Goal: Task Accomplishment & Management: Complete application form

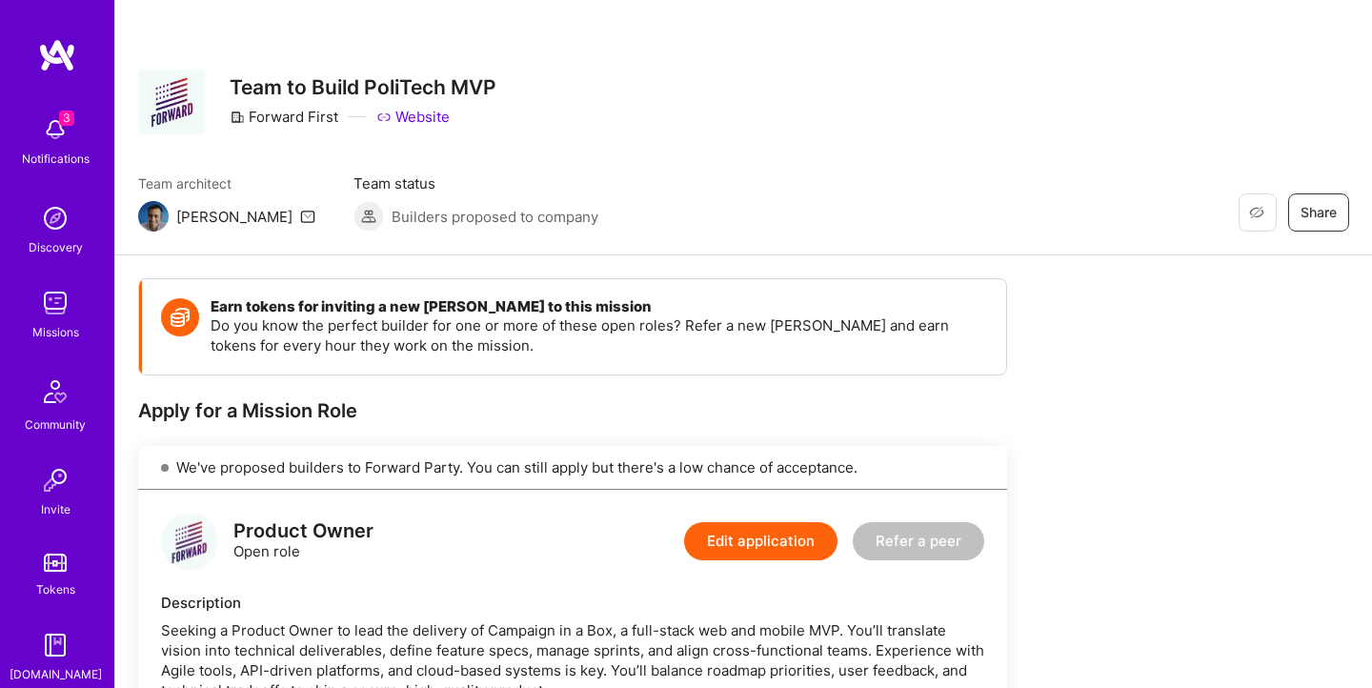
click at [432, 116] on link "Website" at bounding box center [412, 117] width 73 height 20
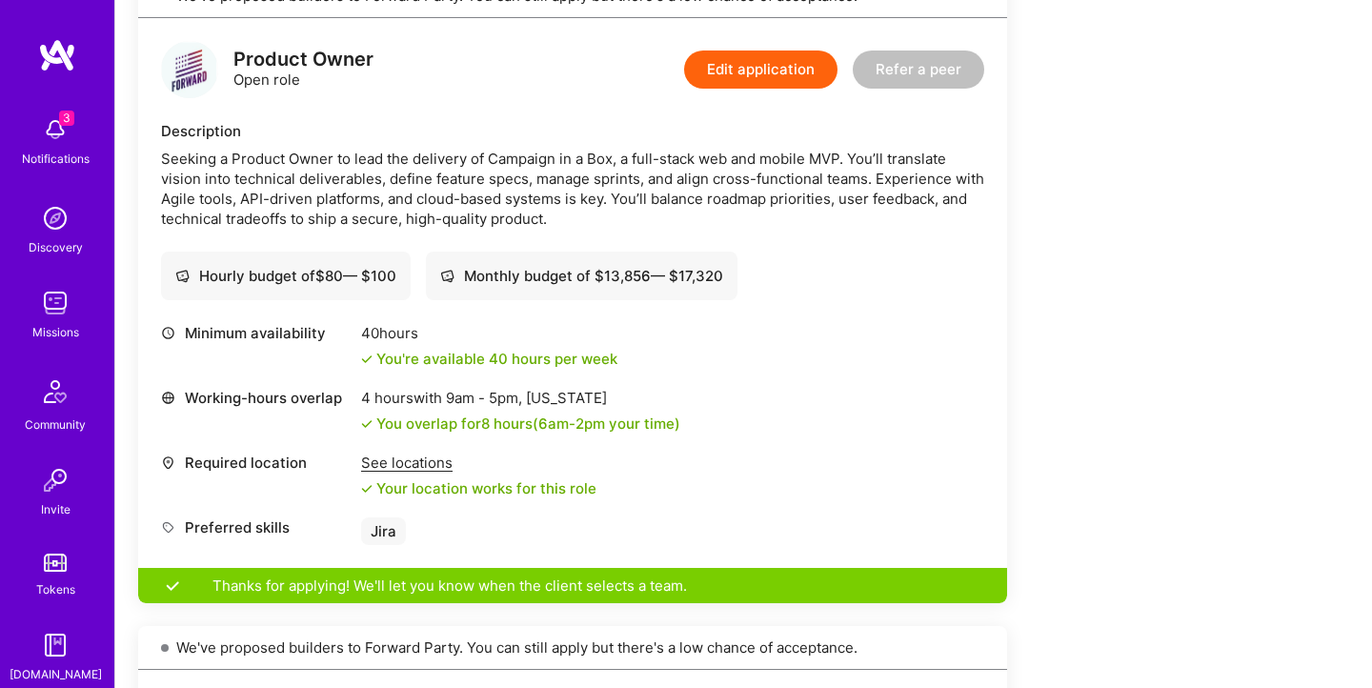
scroll to position [475, 0]
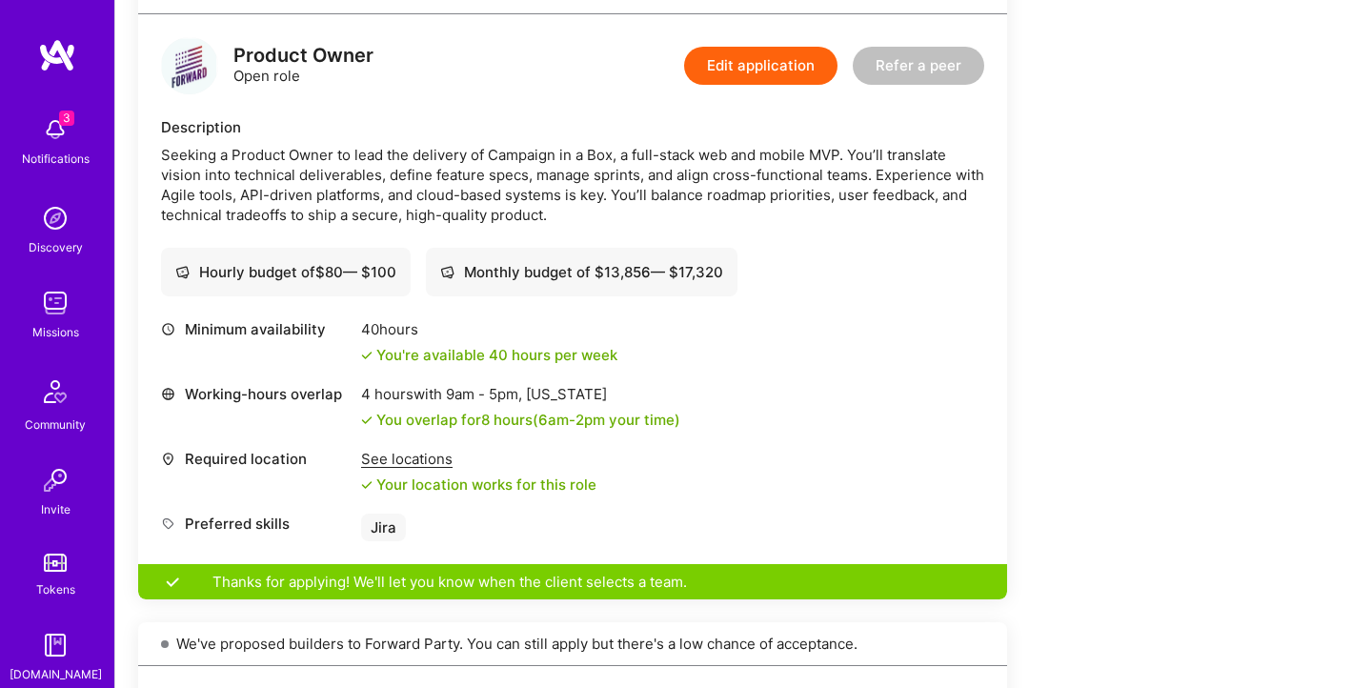
click at [430, 459] on div "See locations" at bounding box center [478, 459] width 235 height 20
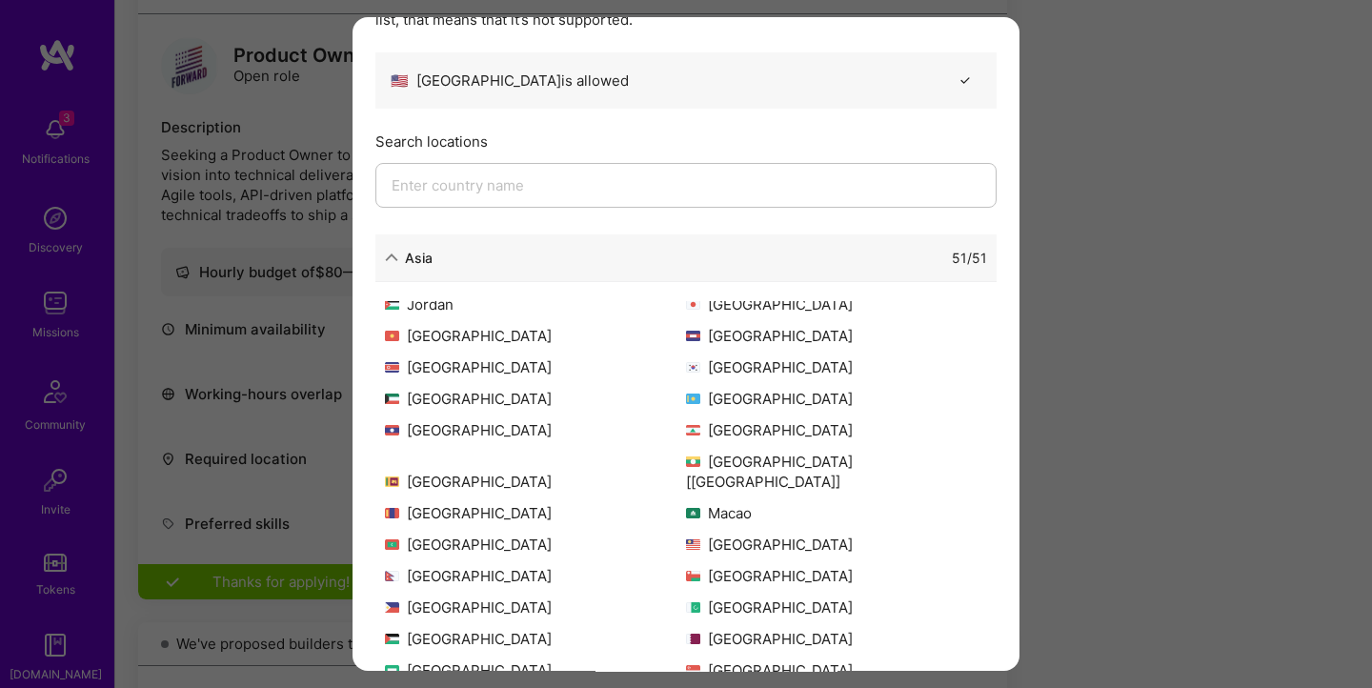
scroll to position [291, 0]
click at [445, 259] on div "51 / 51" at bounding box center [710, 258] width 555 height 20
click at [414, 252] on div "Asia" at bounding box center [419, 258] width 28 height 20
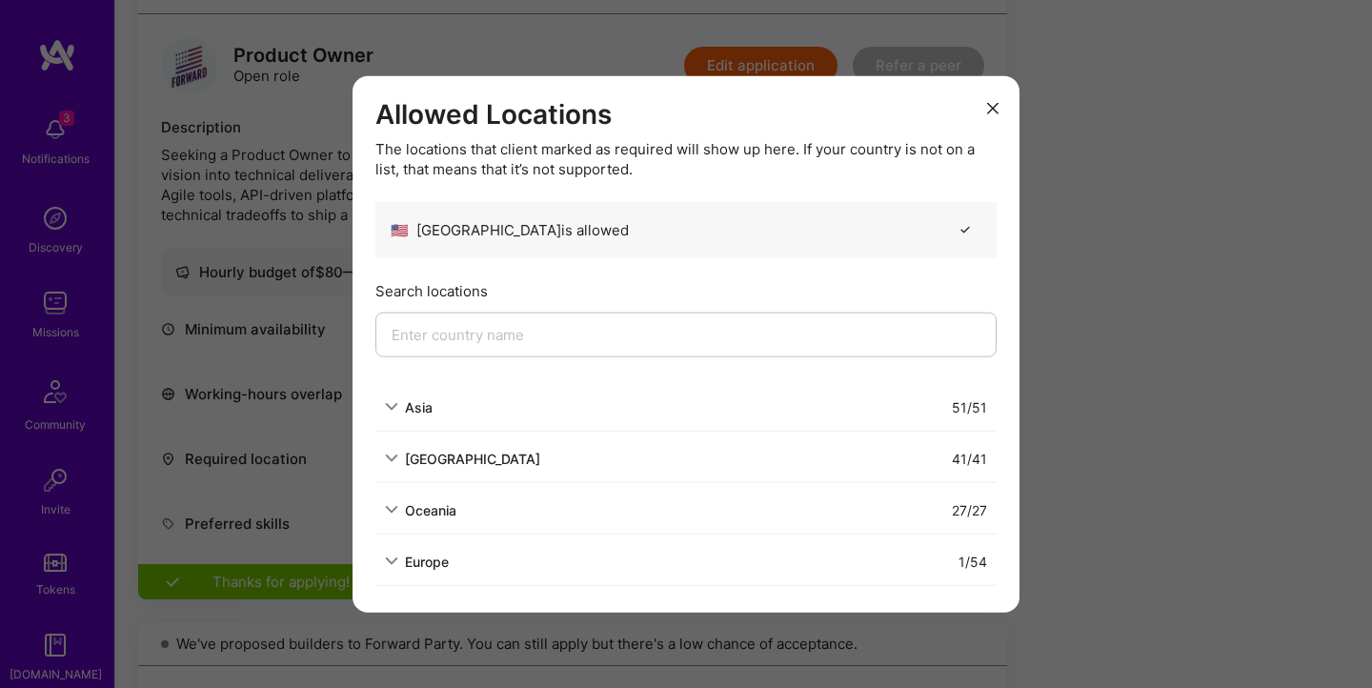
click at [464, 447] on div "[GEOGRAPHIC_DATA] 41 / 41" at bounding box center [685, 458] width 621 height 48
click at [464, 453] on div "[GEOGRAPHIC_DATA]" at bounding box center [472, 458] width 135 height 20
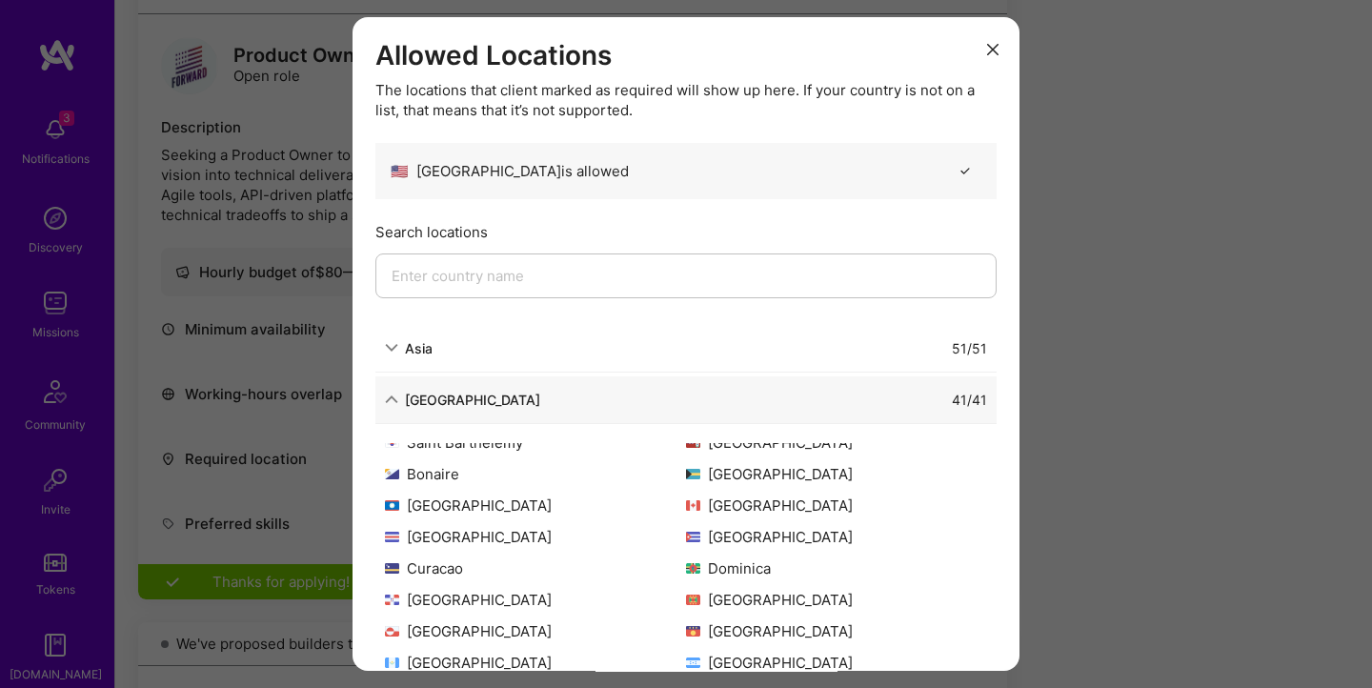
scroll to position [77, 0]
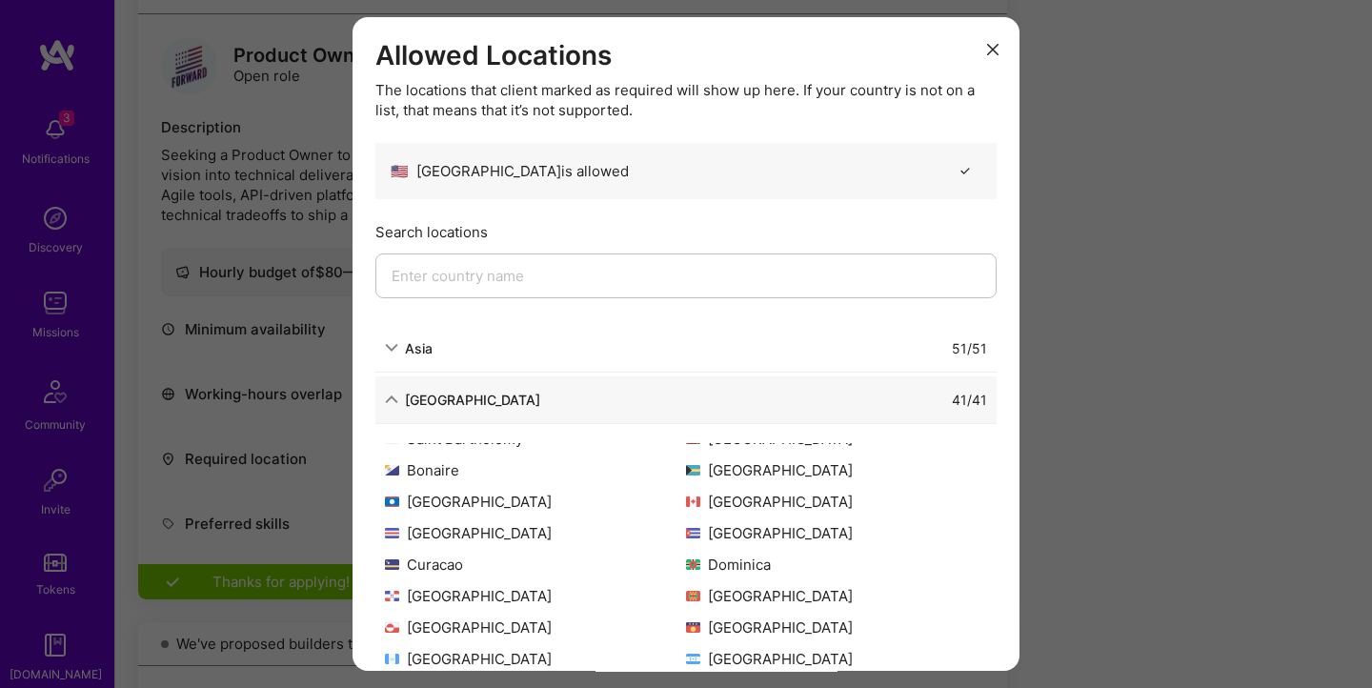
click at [450, 395] on div "[GEOGRAPHIC_DATA]" at bounding box center [472, 400] width 135 height 20
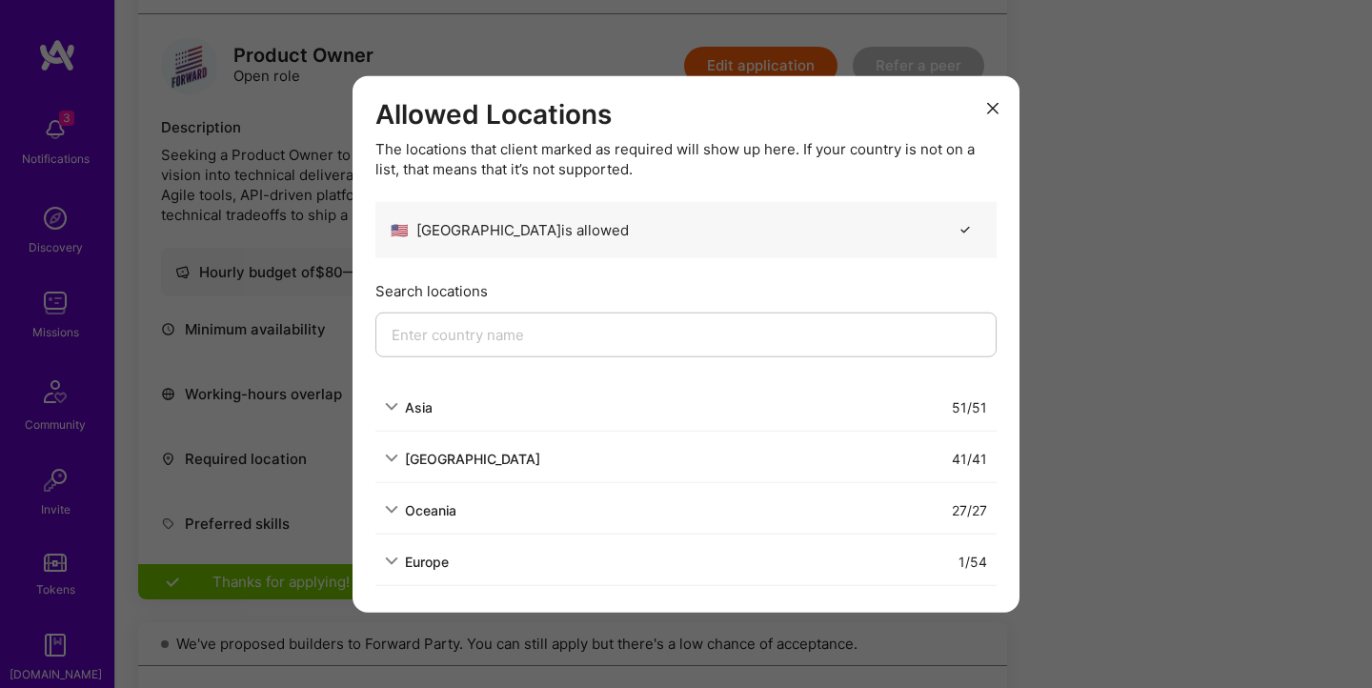
click at [439, 510] on div "Oceania" at bounding box center [430, 509] width 51 height 20
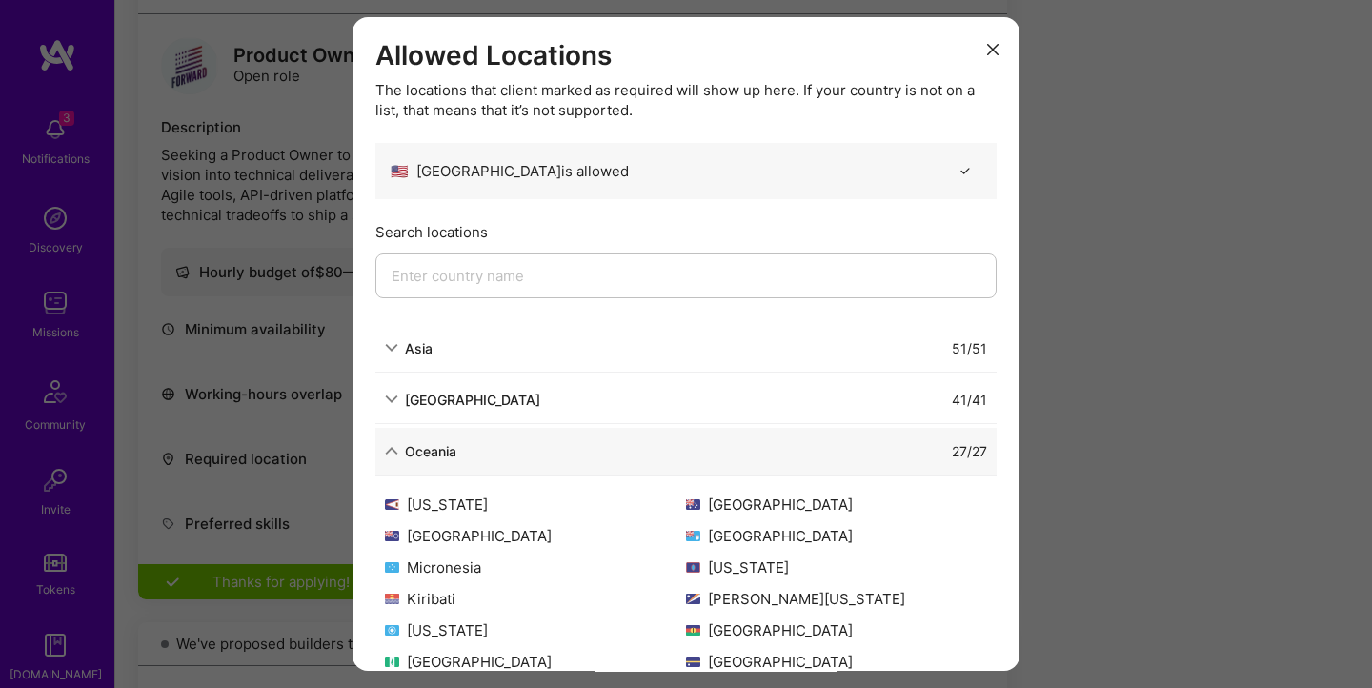
click at [445, 446] on div "Oceania" at bounding box center [430, 451] width 51 height 20
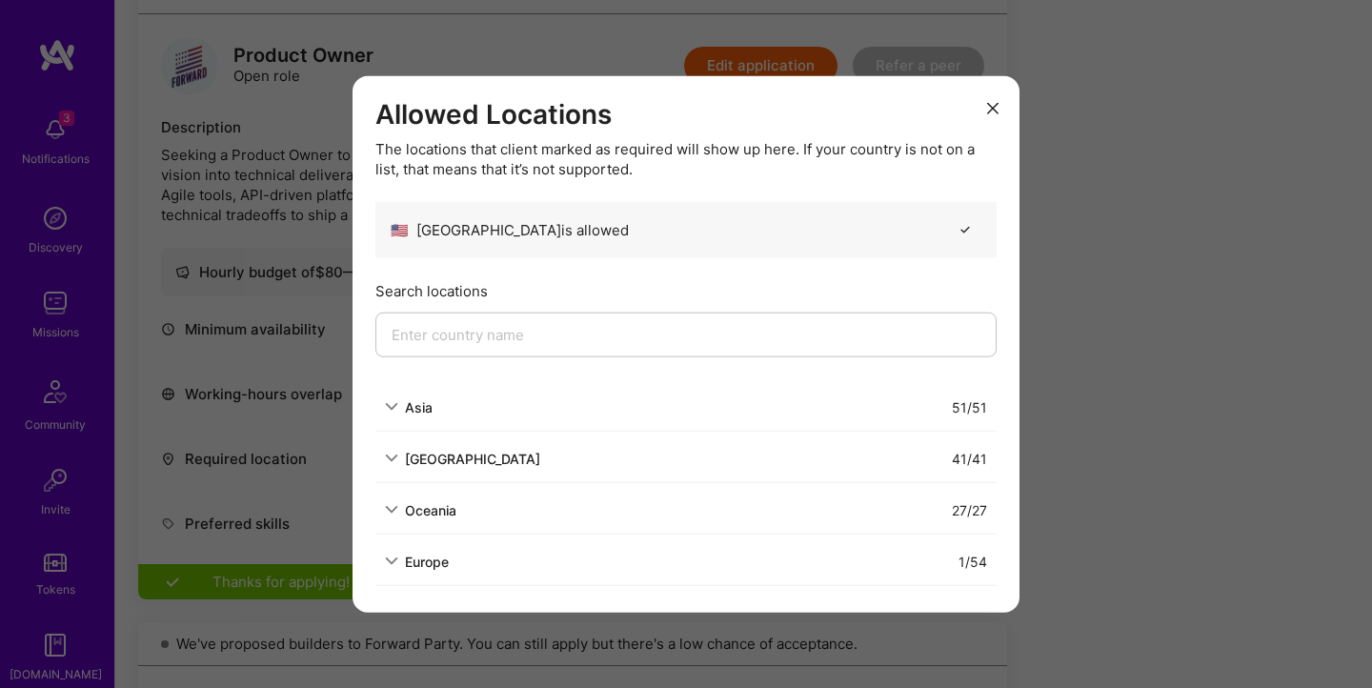
click at [423, 555] on div "Europe" at bounding box center [427, 561] width 44 height 20
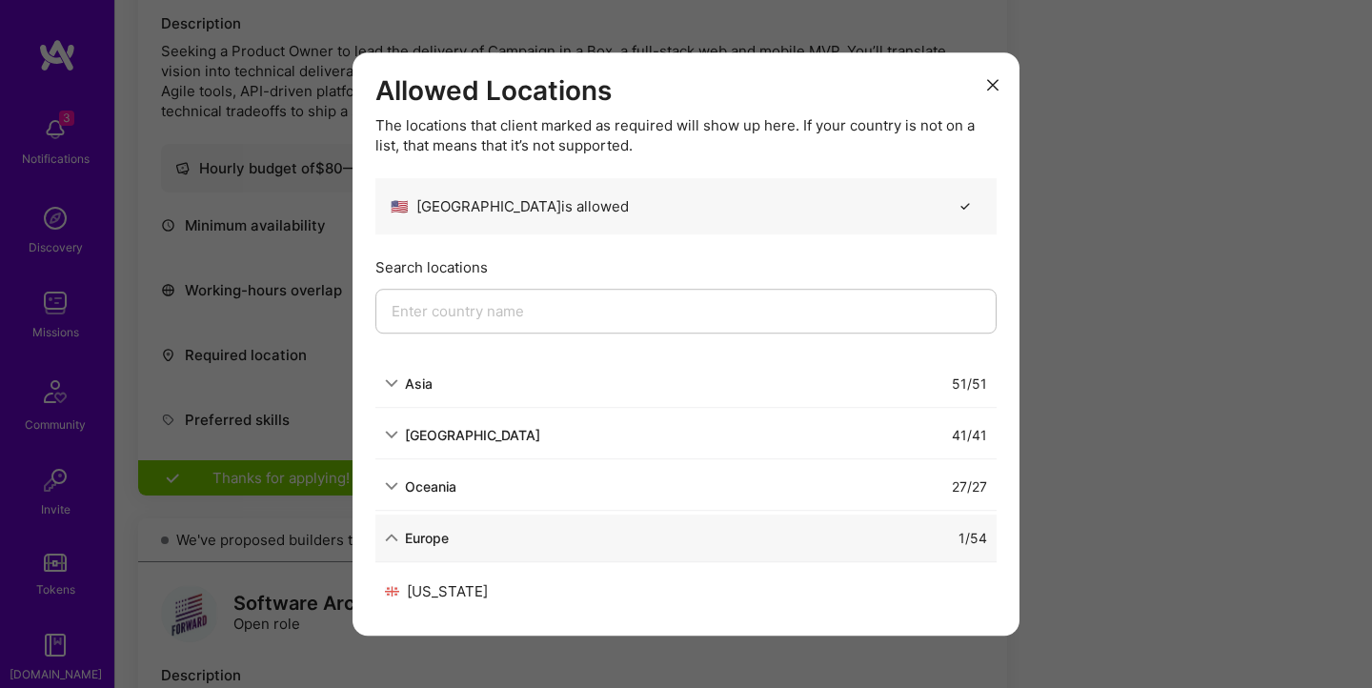
scroll to position [584, 0]
click at [427, 546] on div "Europe" at bounding box center [427, 538] width 44 height 20
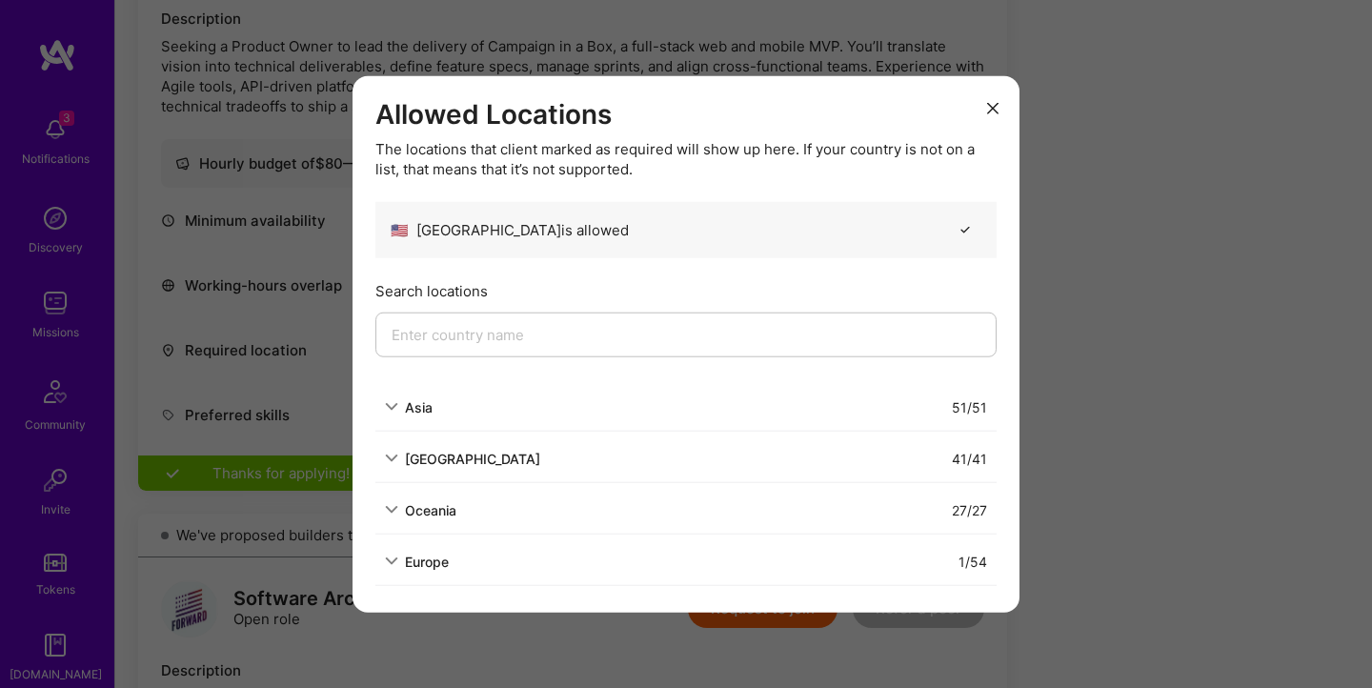
click at [993, 106] on icon "modal" at bounding box center [992, 107] width 11 height 11
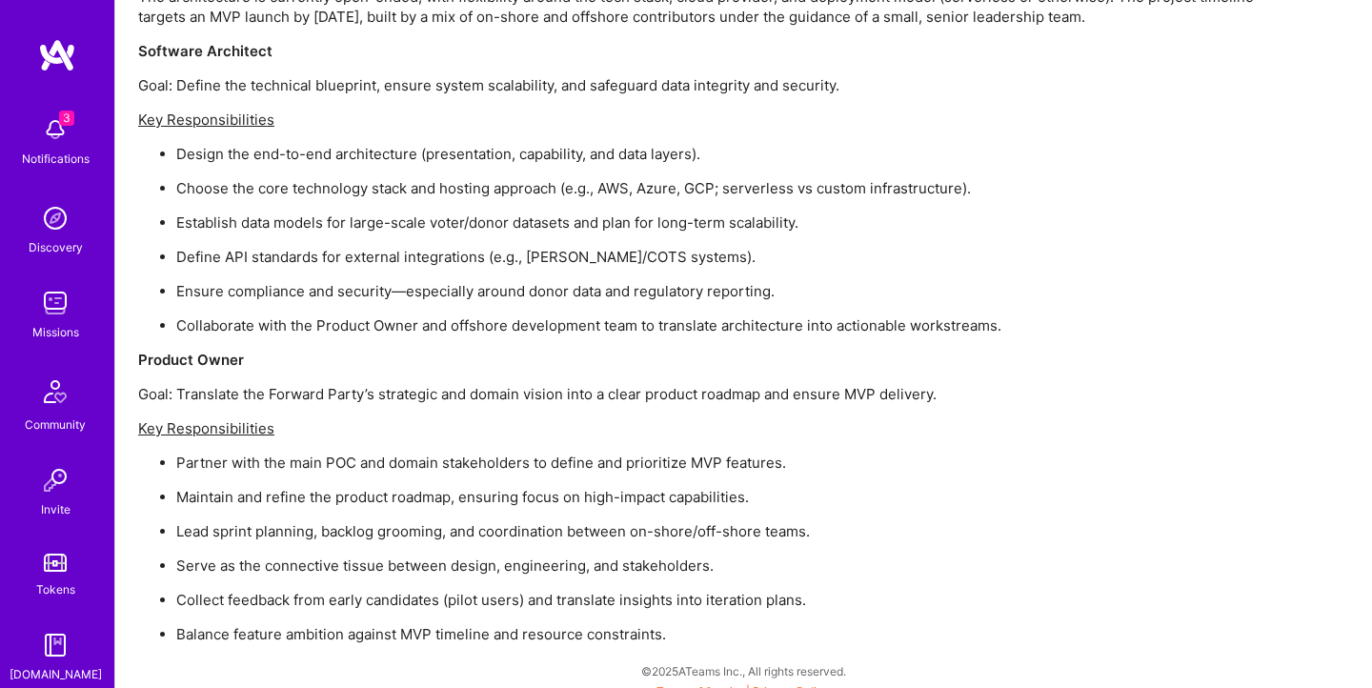
scroll to position [2140, 0]
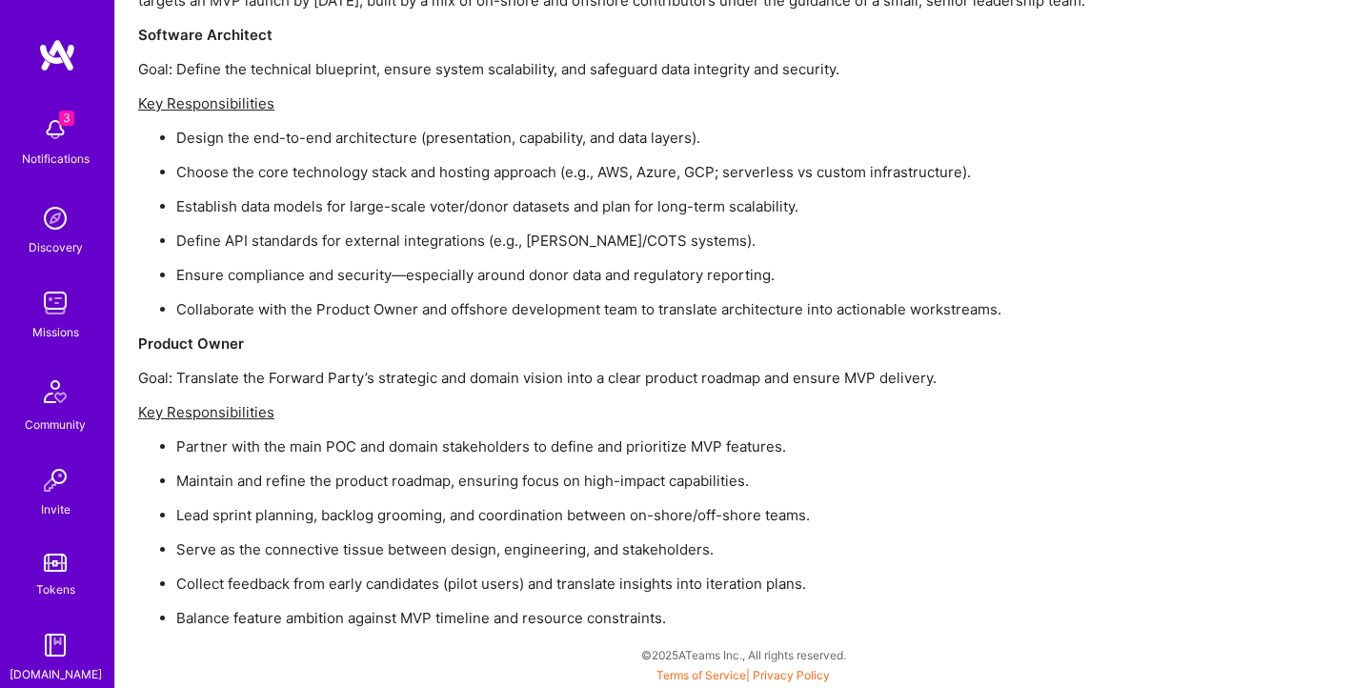
click at [695, 333] on div "The Forward Party is launching Campaign in a Box, a donor-backed MVP initiative…" at bounding box center [709, 225] width 1143 height 806
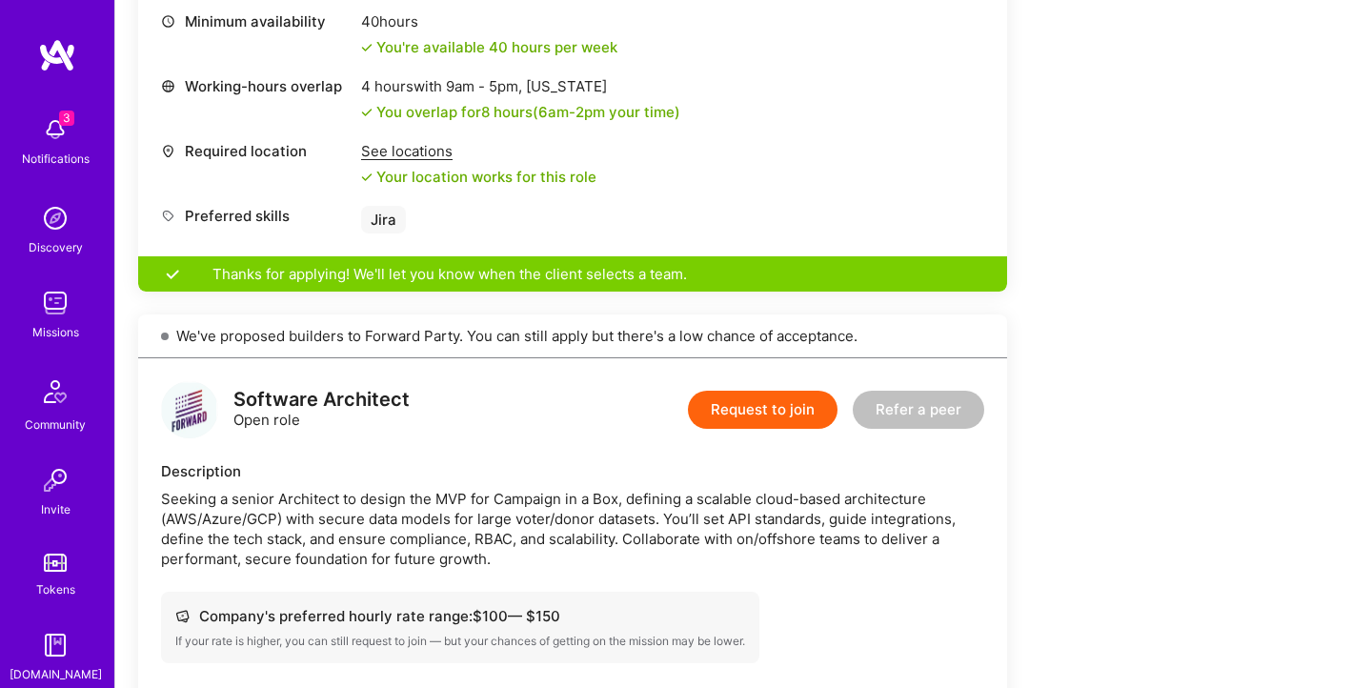
scroll to position [0, 0]
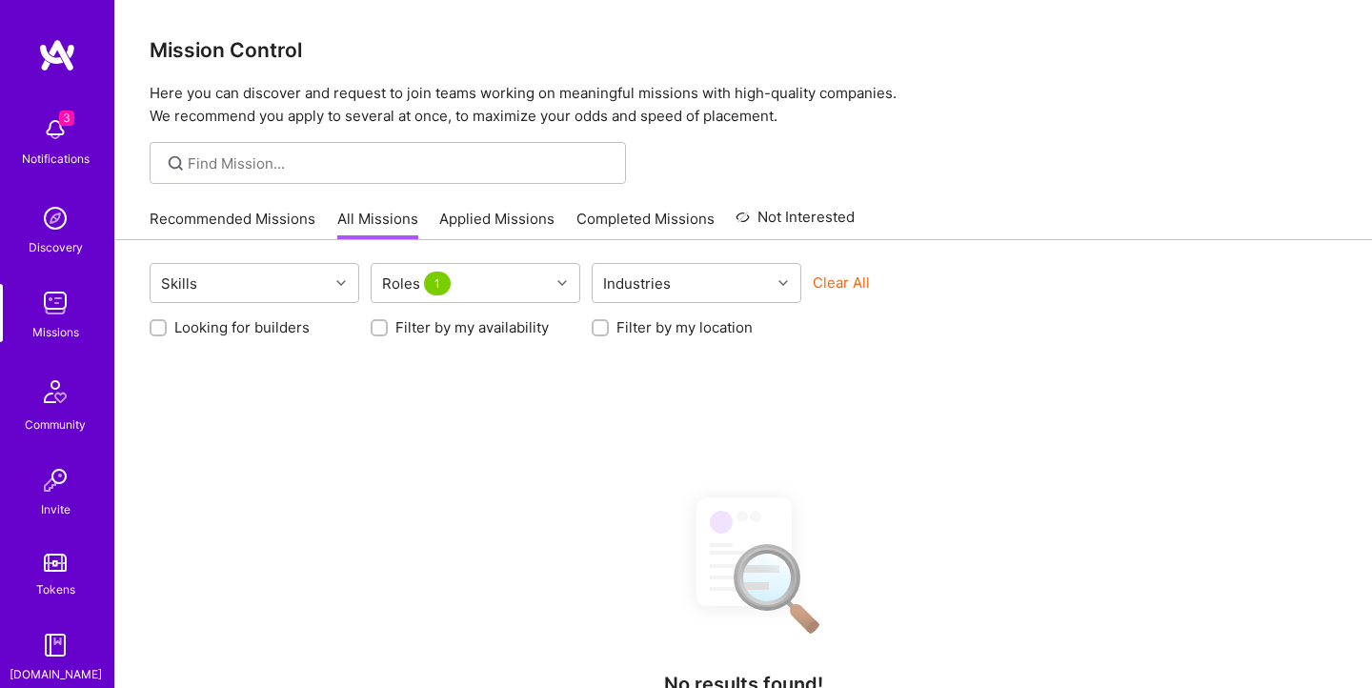
scroll to position [43, 0]
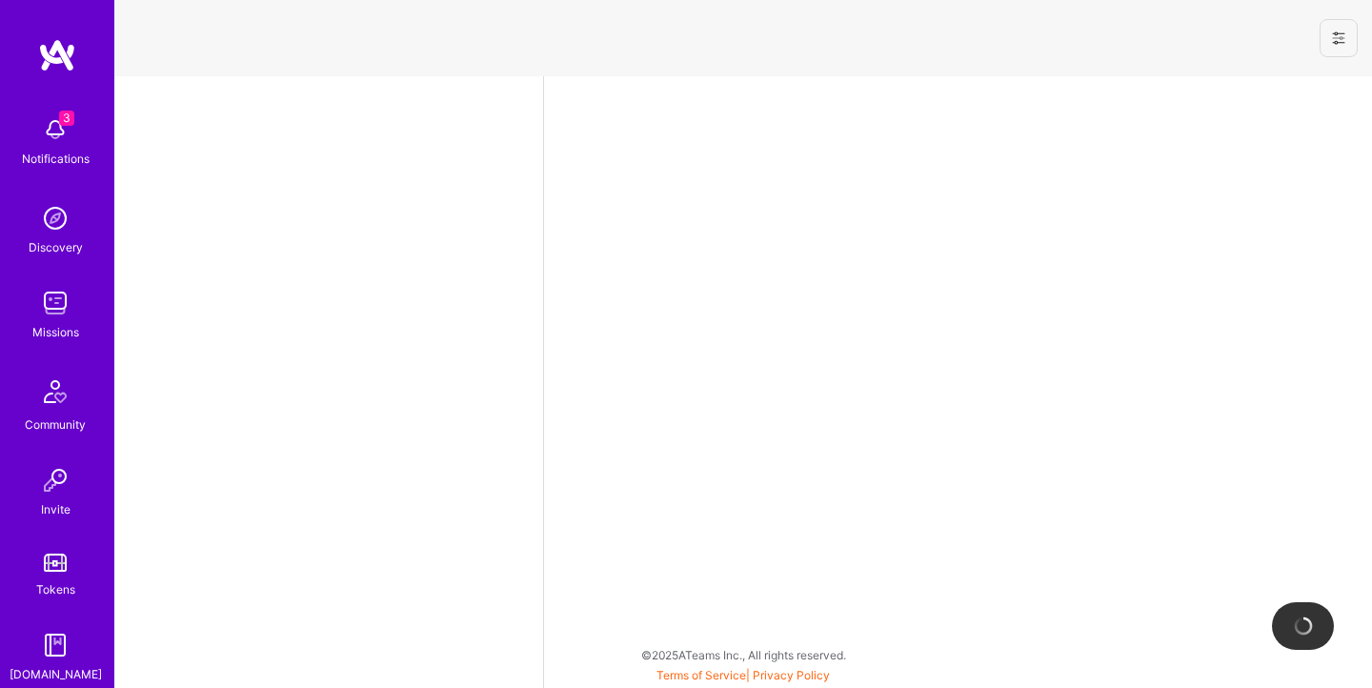
select select "US"
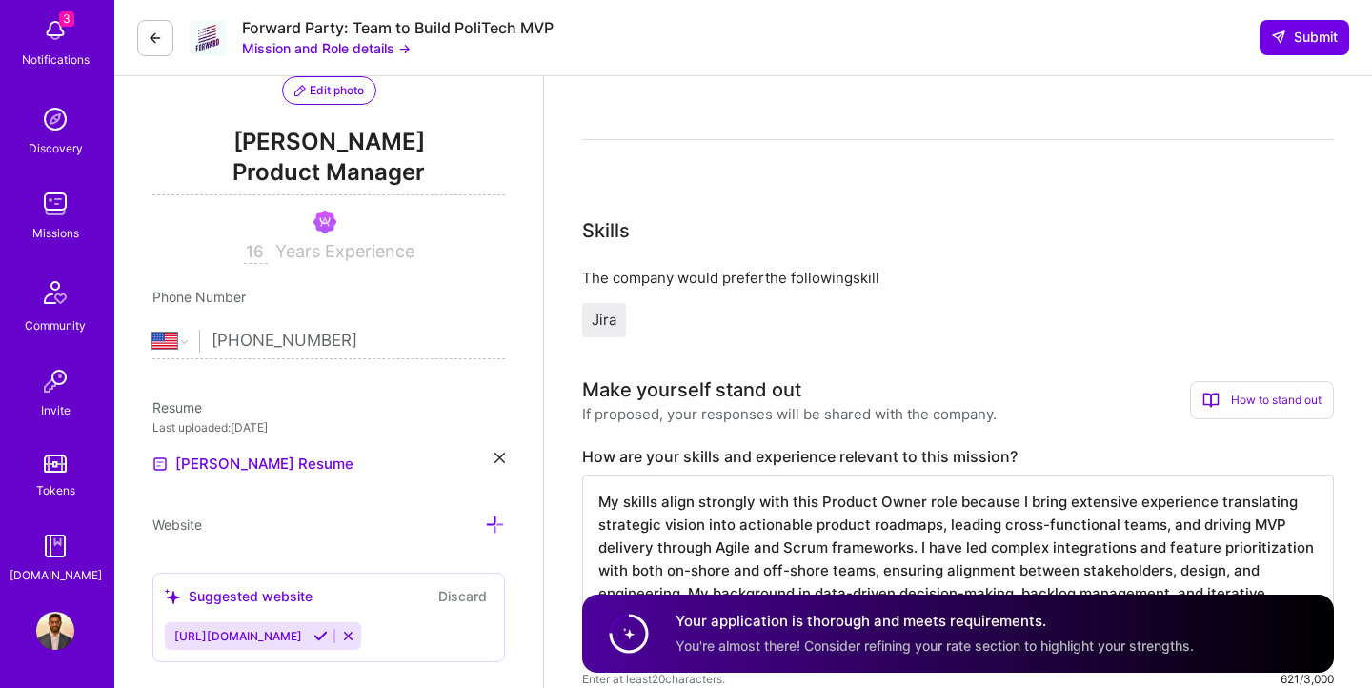
scroll to position [226, 0]
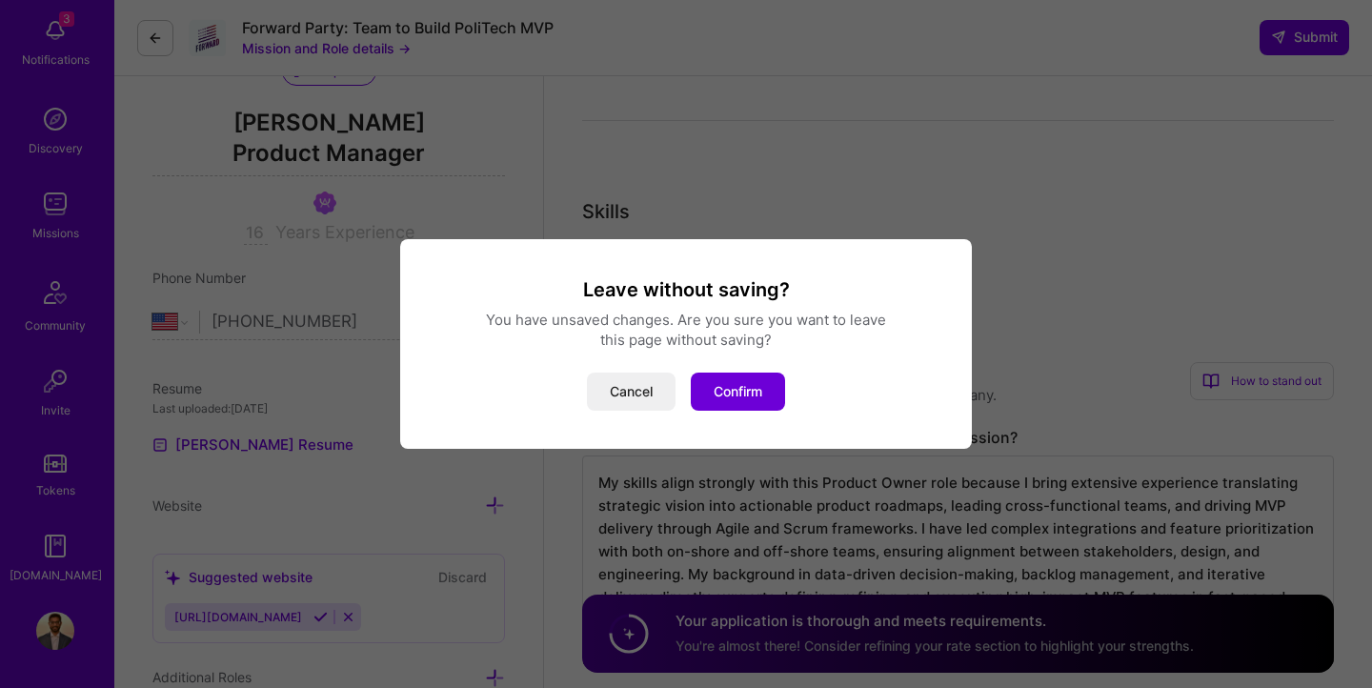
click at [723, 368] on div "Leave without saving? You have unsaved changes. Are you sure you want to leave …" at bounding box center [686, 343] width 526 height 133
click at [727, 385] on button "Confirm" at bounding box center [738, 392] width 94 height 38
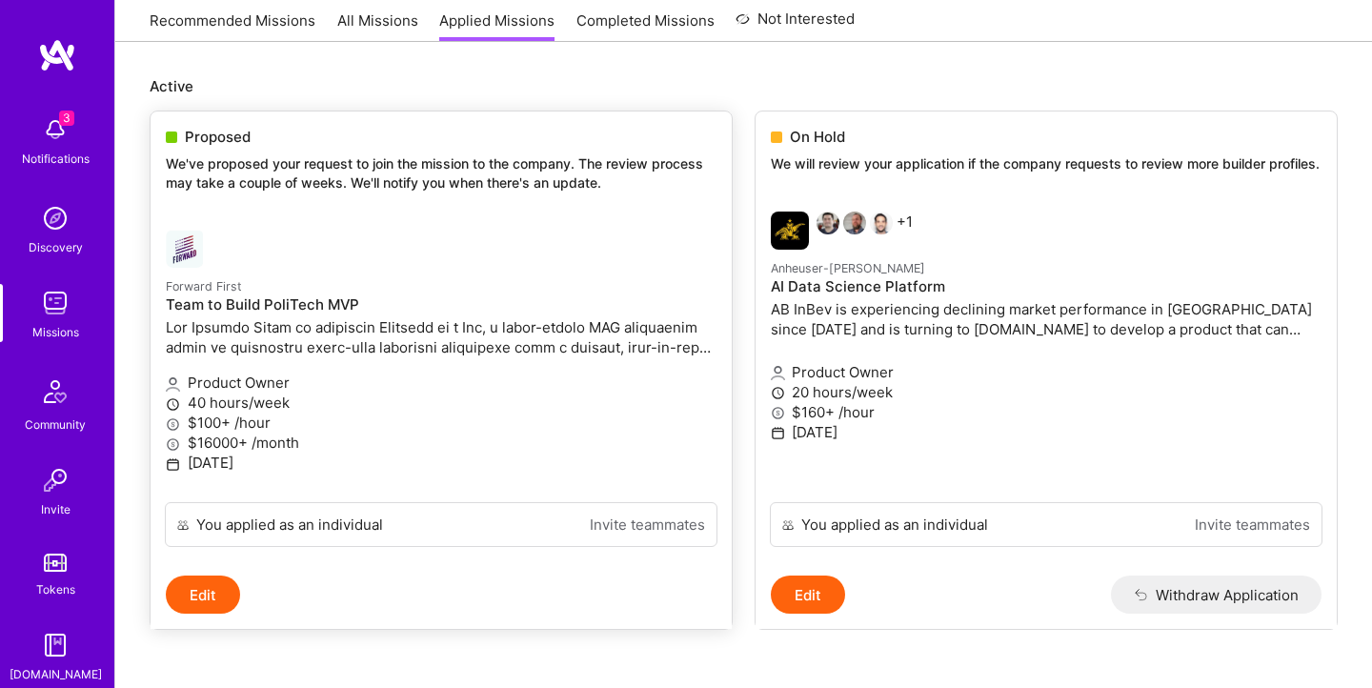
scroll to position [204, 0]
